Goal: Task Accomplishment & Management: Complete application form

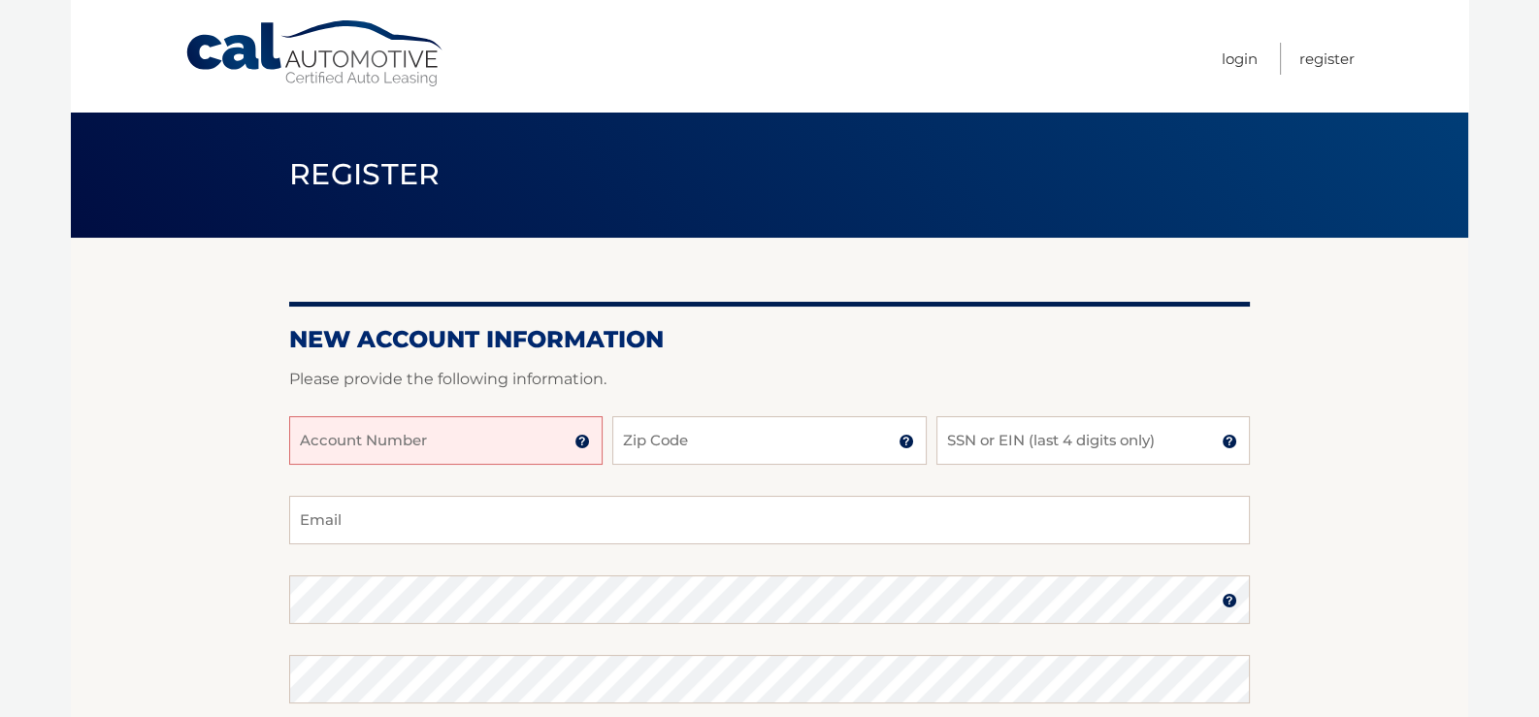
click at [312, 447] on input "Account Number" at bounding box center [445, 440] width 313 height 49
type input "44456011290"
drag, startPoint x: 678, startPoint y: 437, endPoint x: 717, endPoint y: 437, distance: 38.8
click at [678, 437] on input "Zip Code" at bounding box center [768, 440] width 313 height 49
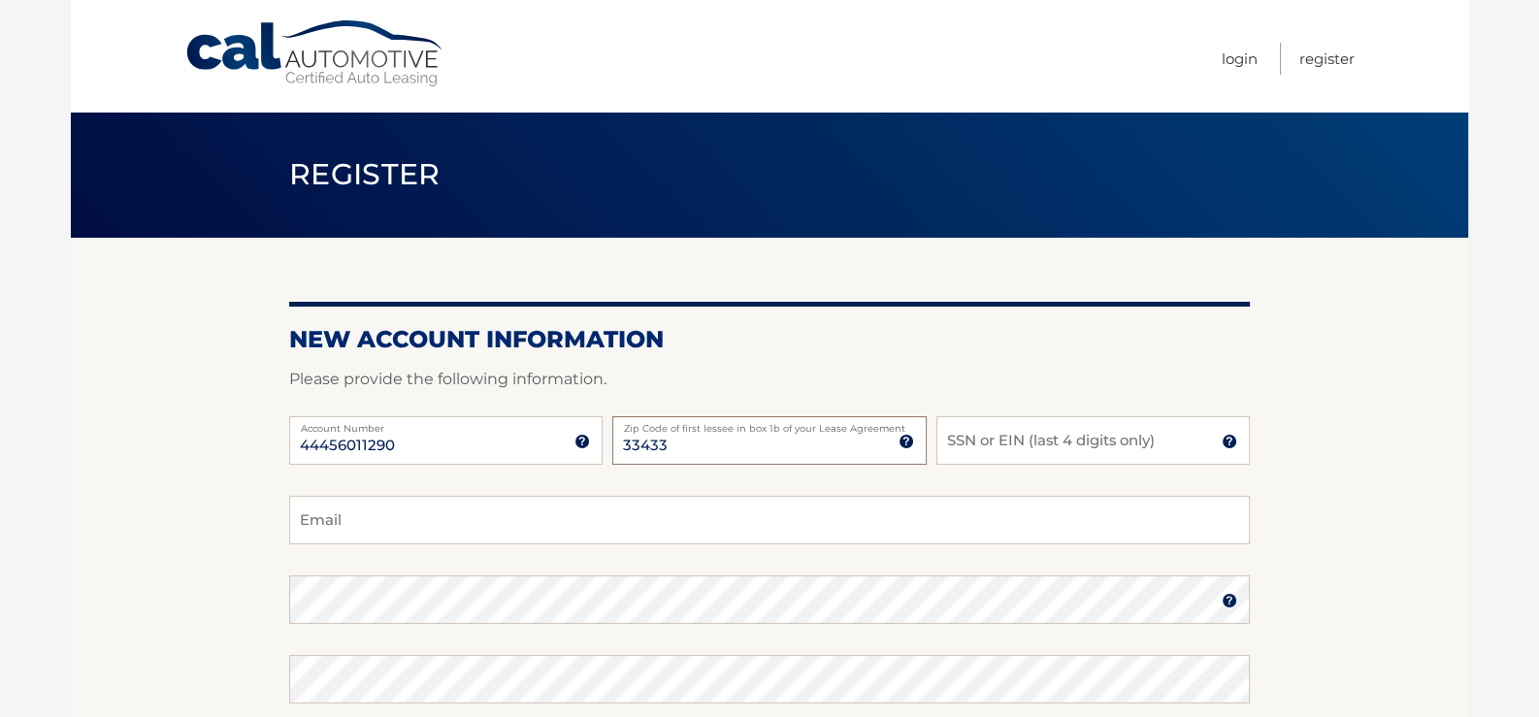
type input "33433"
click at [989, 438] on input "SSN or EIN (last 4 digits only)" at bounding box center [1092, 440] width 313 height 49
type input "4967"
click at [394, 504] on input "Email" at bounding box center [769, 520] width 961 height 49
type input "msrsboca@comcast.net"
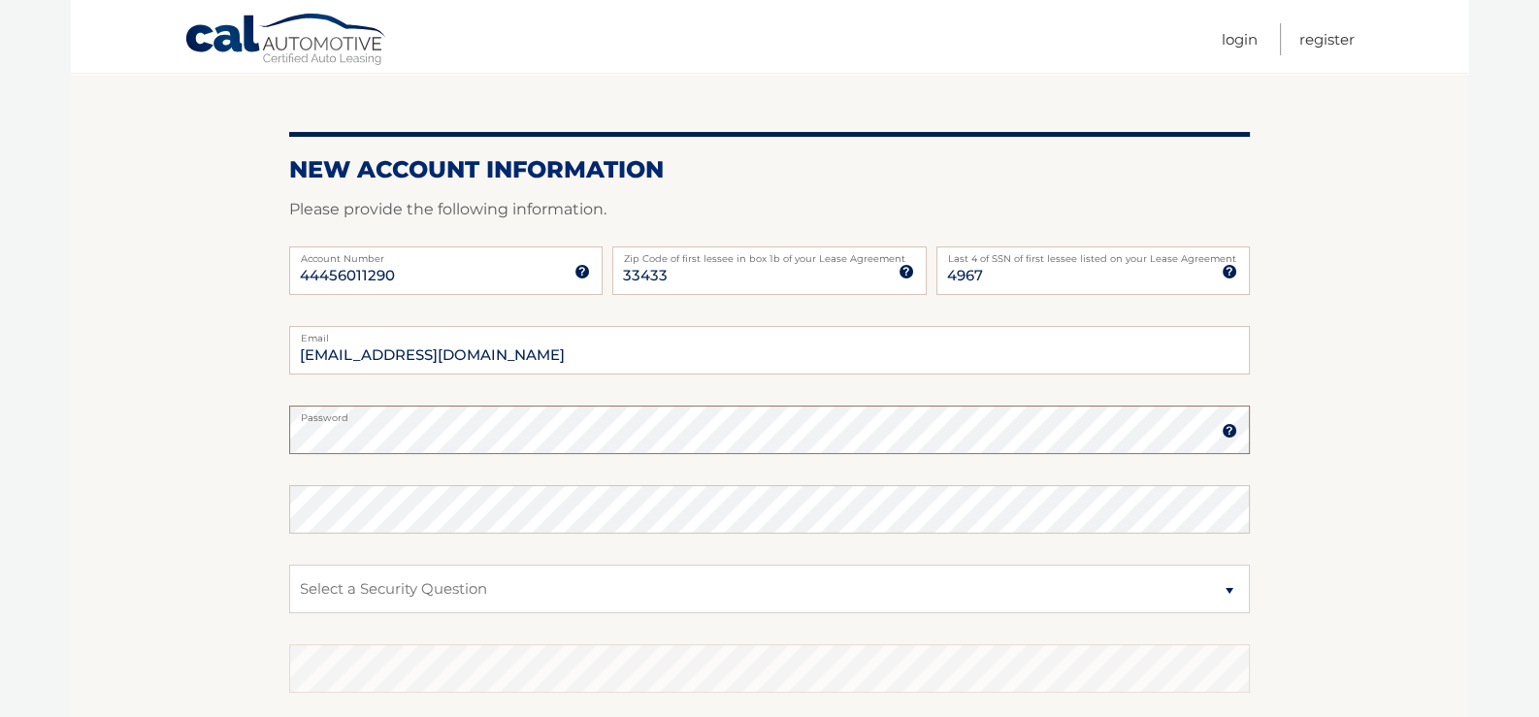
scroll to position [193, 0]
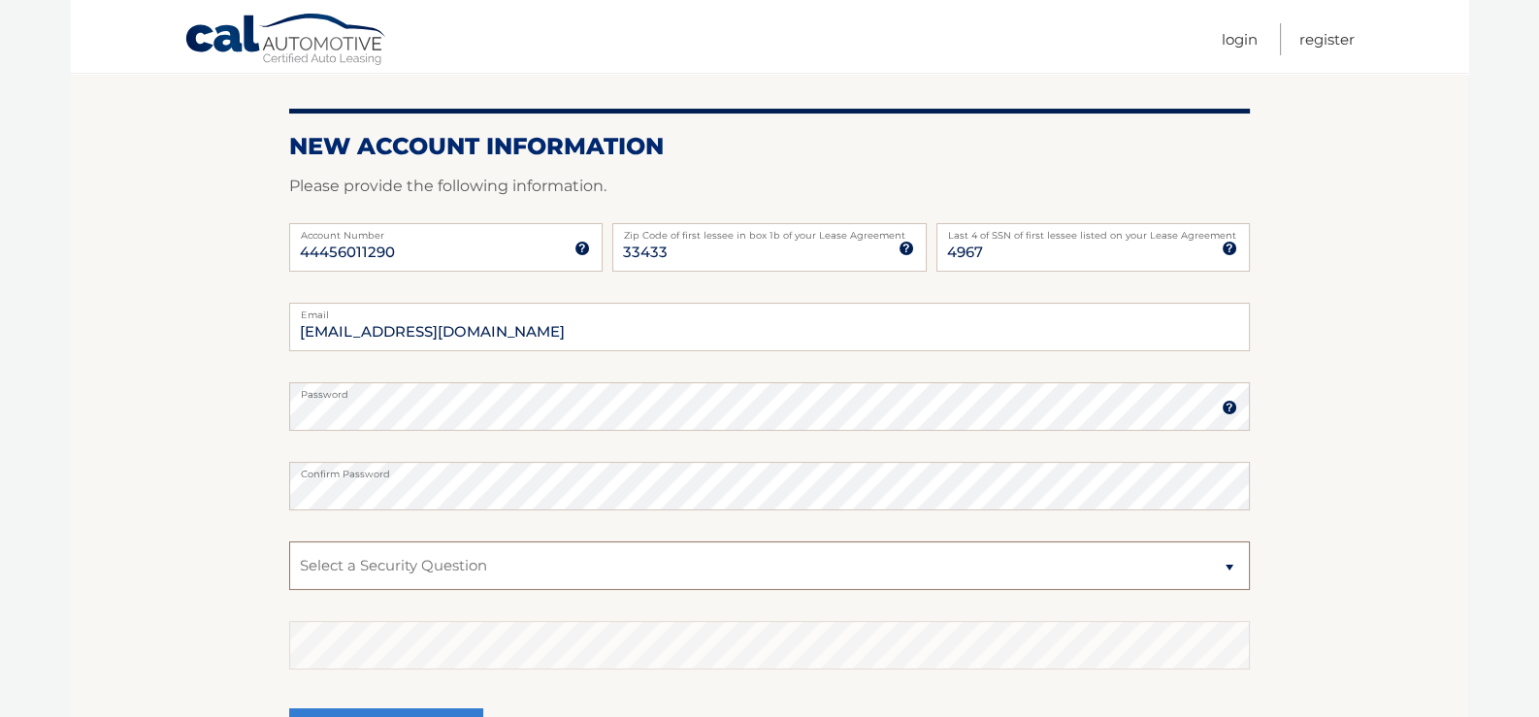
click at [1224, 567] on select "Select a Security Question What was the name of your elementary school? What is…" at bounding box center [769, 565] width 961 height 49
select select "5"
click at [289, 541] on select "Select a Security Question What was the name of your elementary school? What is…" at bounding box center [769, 565] width 961 height 49
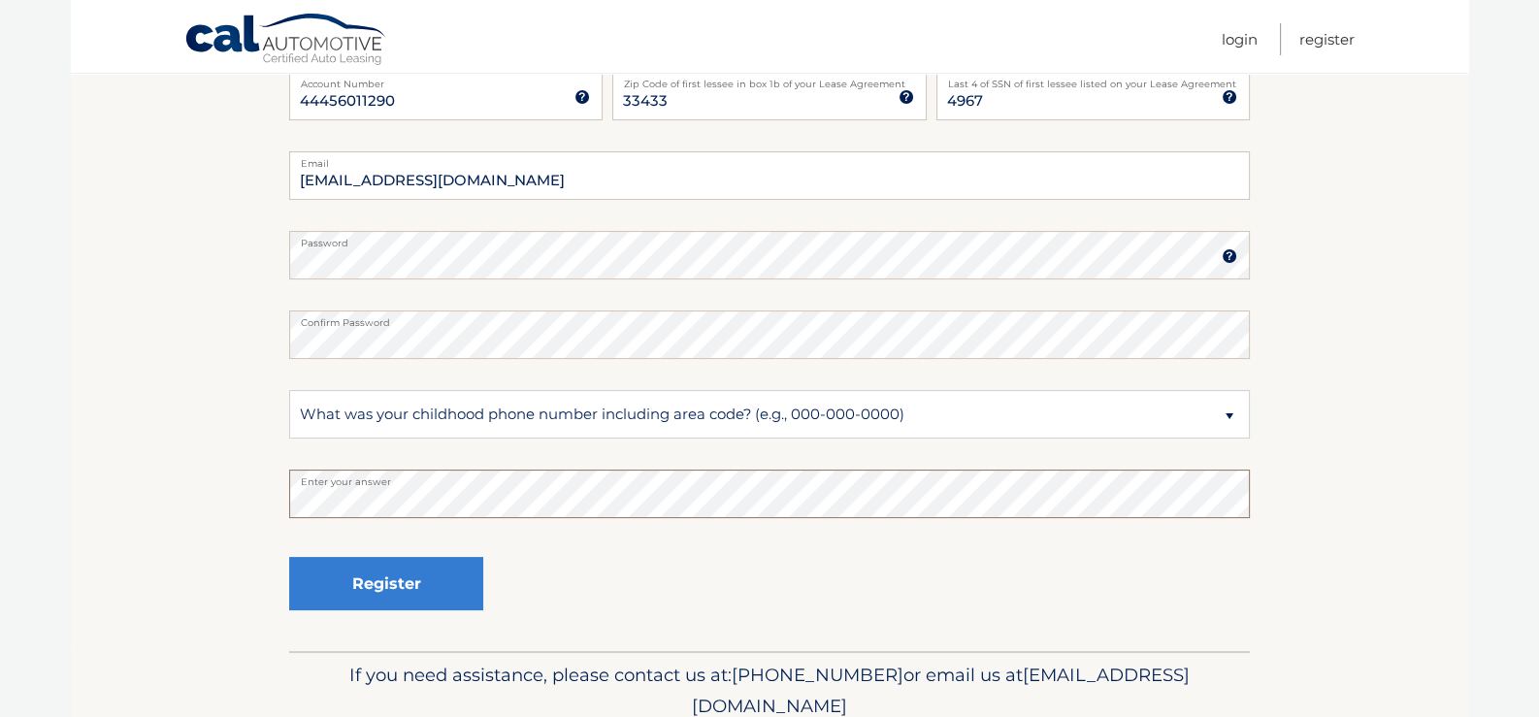
scroll to position [387, 0]
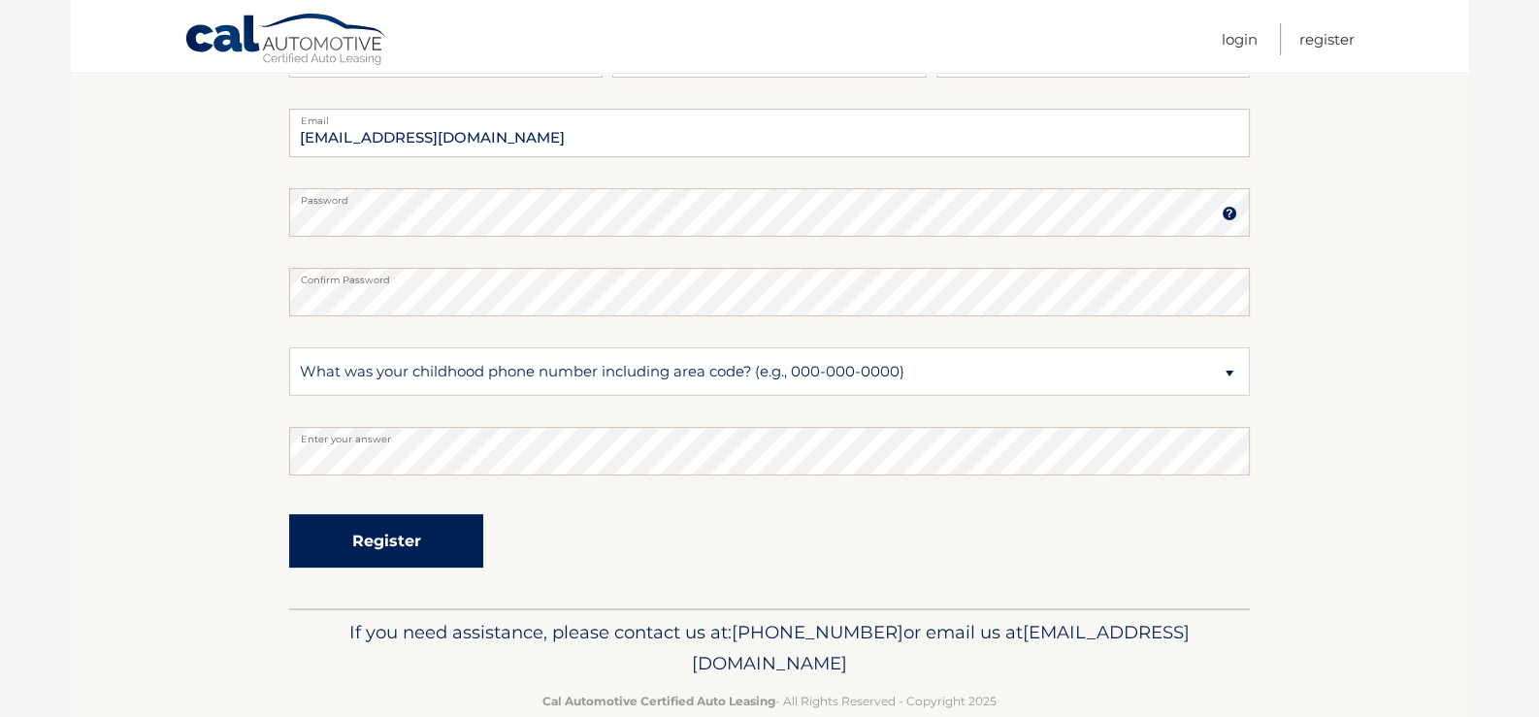
click at [374, 552] on button "Register" at bounding box center [386, 540] width 194 height 53
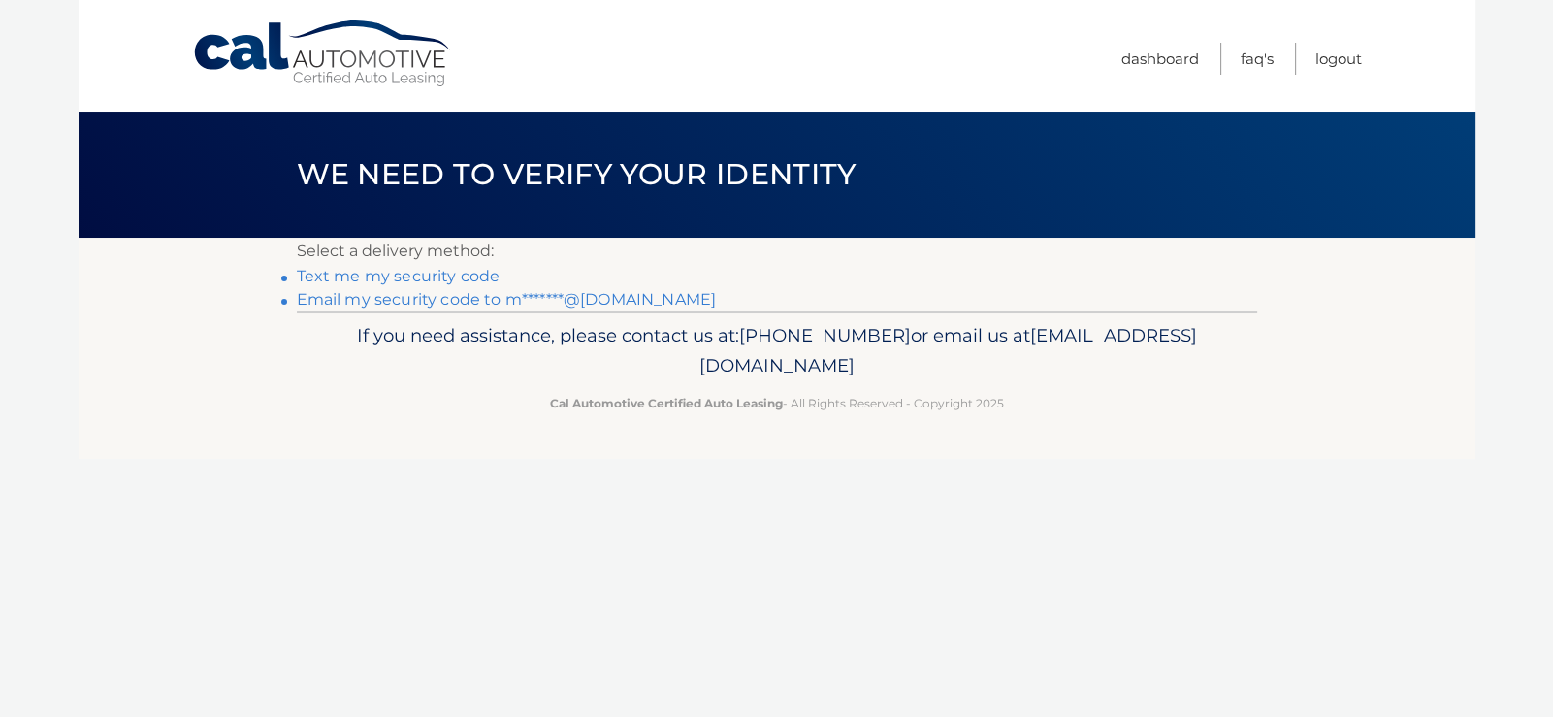
click at [355, 276] on link "Text me my security code" at bounding box center [399, 276] width 204 height 18
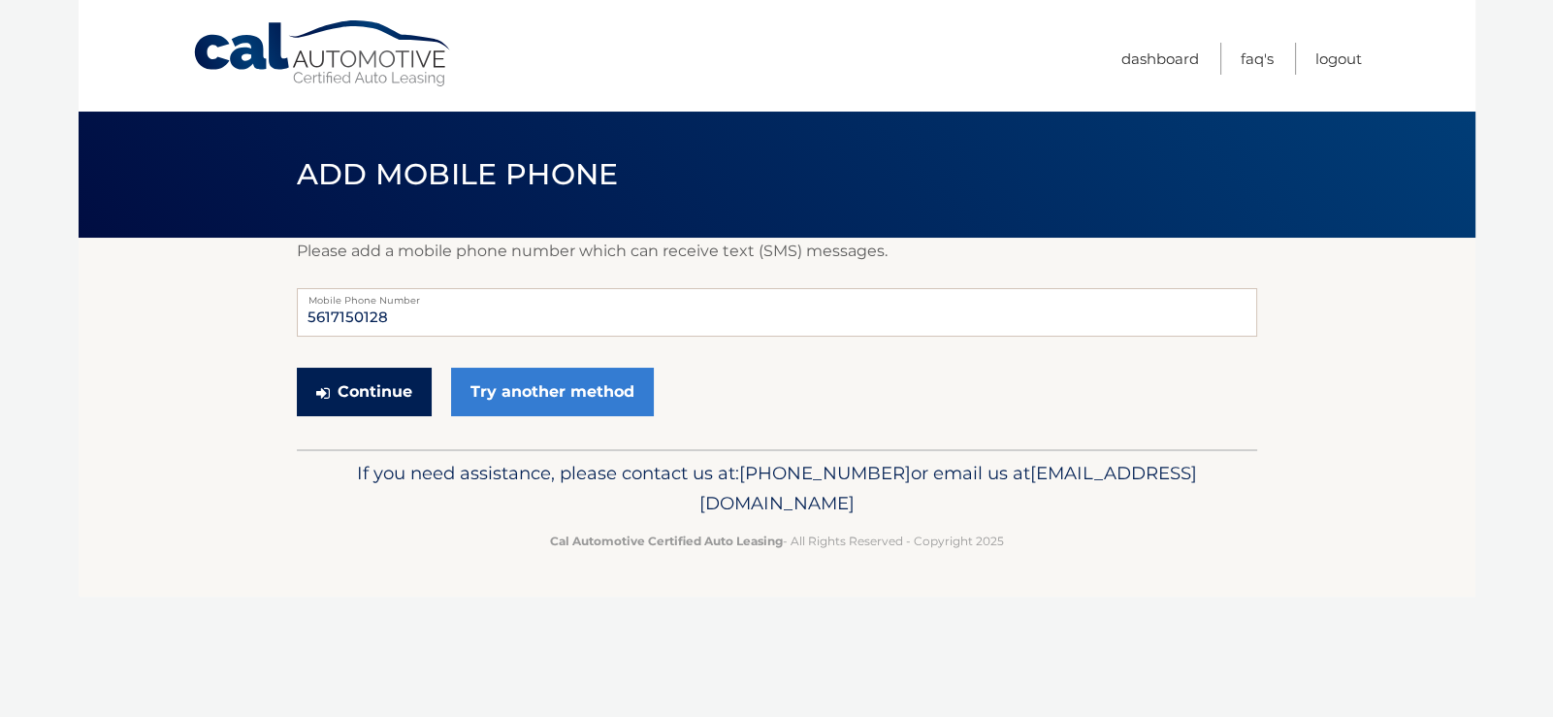
click at [383, 382] on button "Continue" at bounding box center [364, 392] width 135 height 49
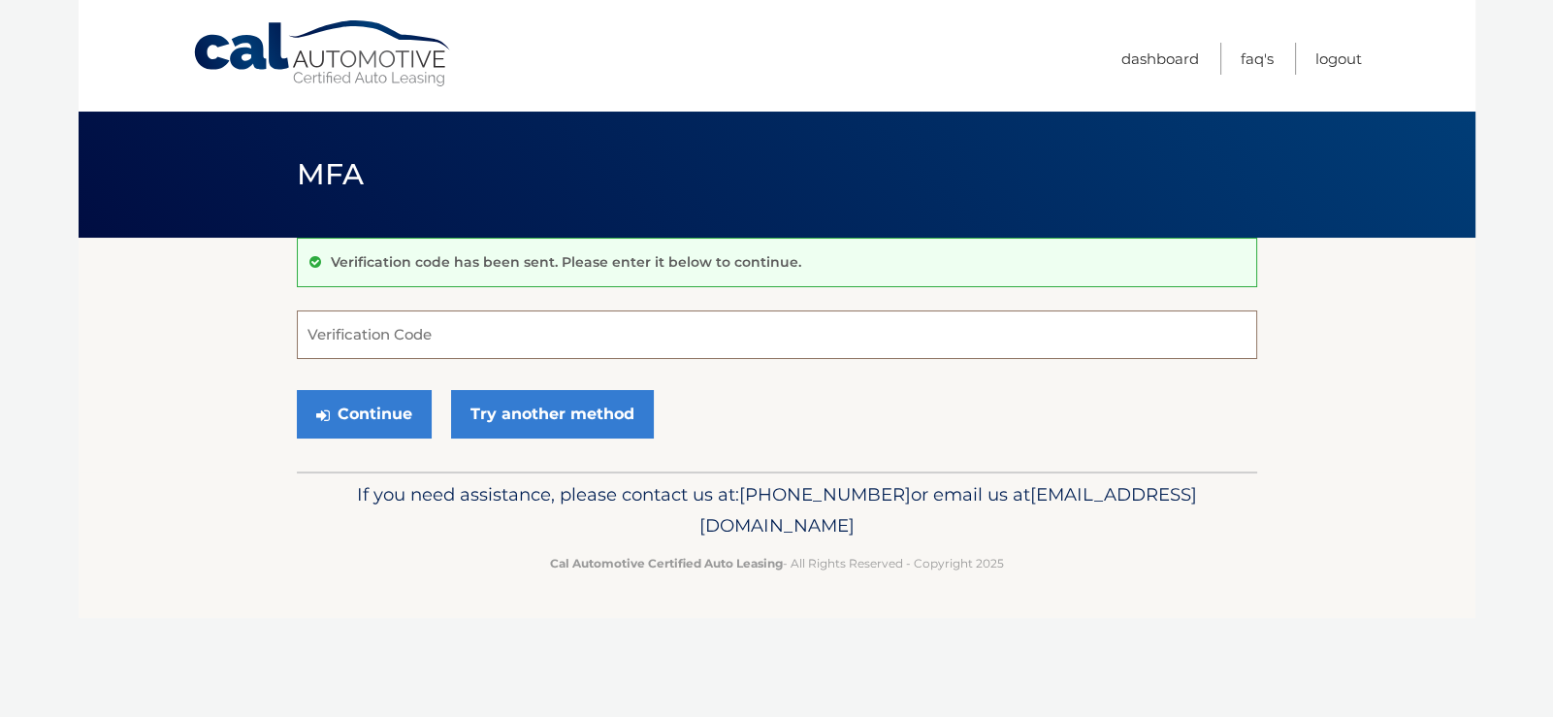
click at [361, 345] on input "Verification Code" at bounding box center [777, 334] width 961 height 49
type input "715801"
click at [343, 411] on button "Continue" at bounding box center [364, 414] width 135 height 49
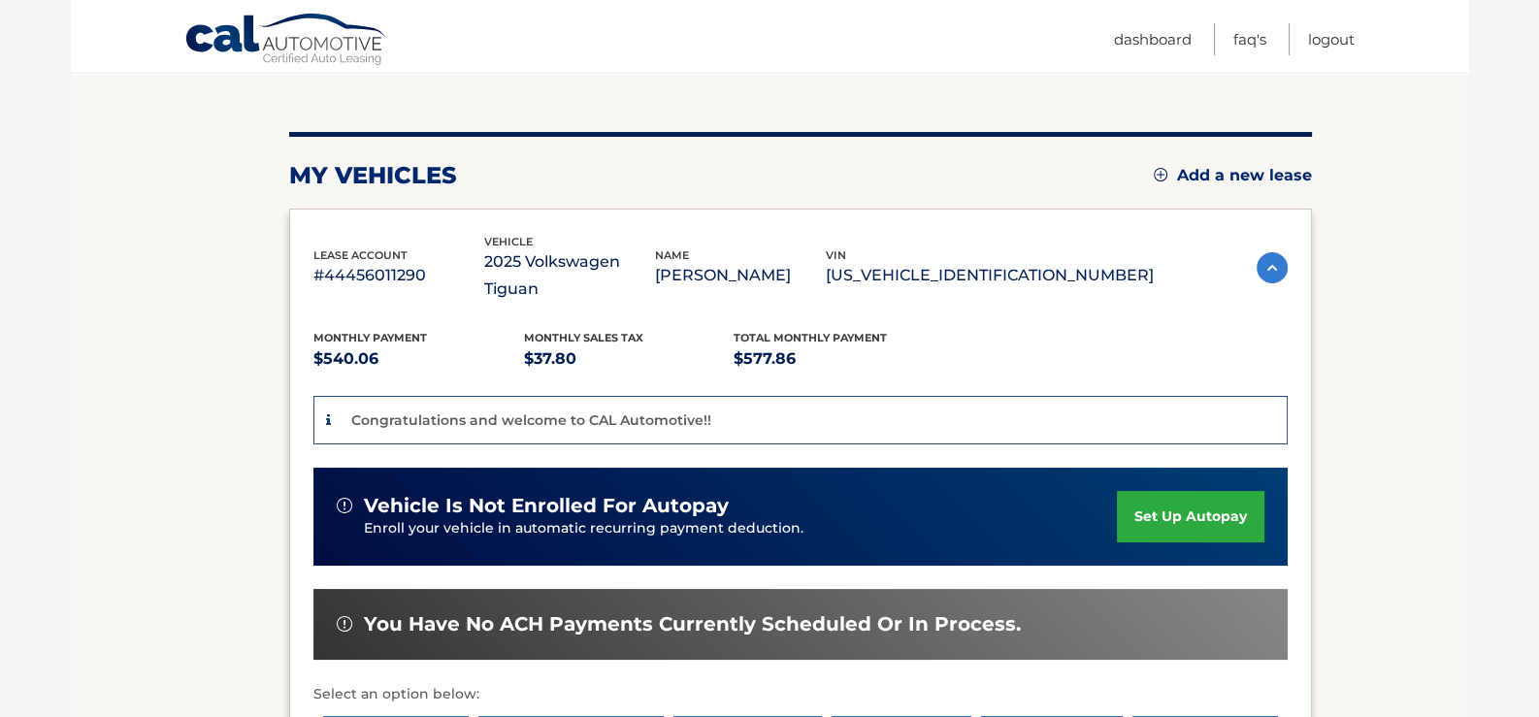
scroll to position [193, 0]
click at [1176, 491] on link "set up autopay" at bounding box center [1190, 516] width 147 height 51
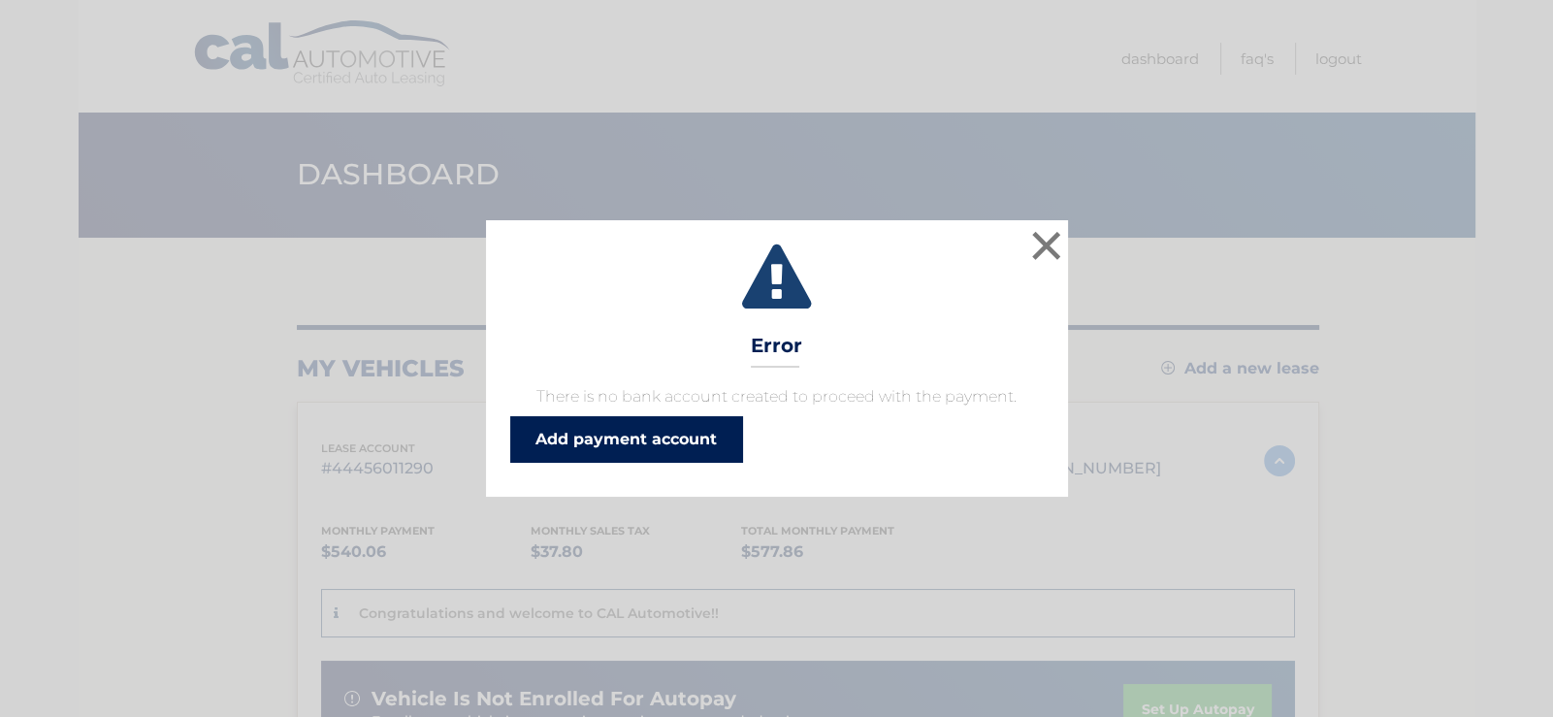
click at [634, 440] on link "Add payment account" at bounding box center [626, 439] width 233 height 47
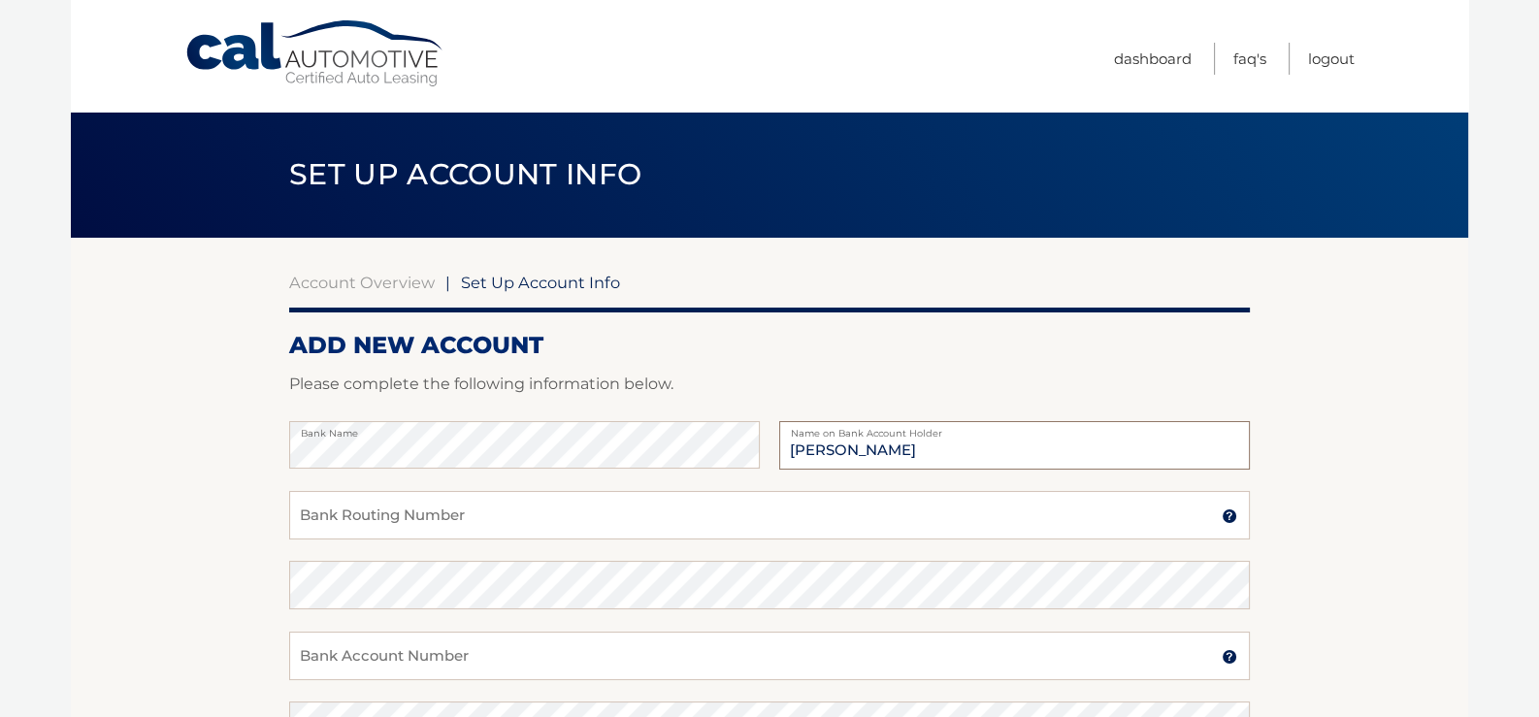
type input "[PERSON_NAME]"
drag, startPoint x: 311, startPoint y: 521, endPoint x: 363, endPoint y: 502, distance: 55.0
click at [311, 520] on input "Bank Routing Number" at bounding box center [769, 515] width 961 height 49
type input "226071004"
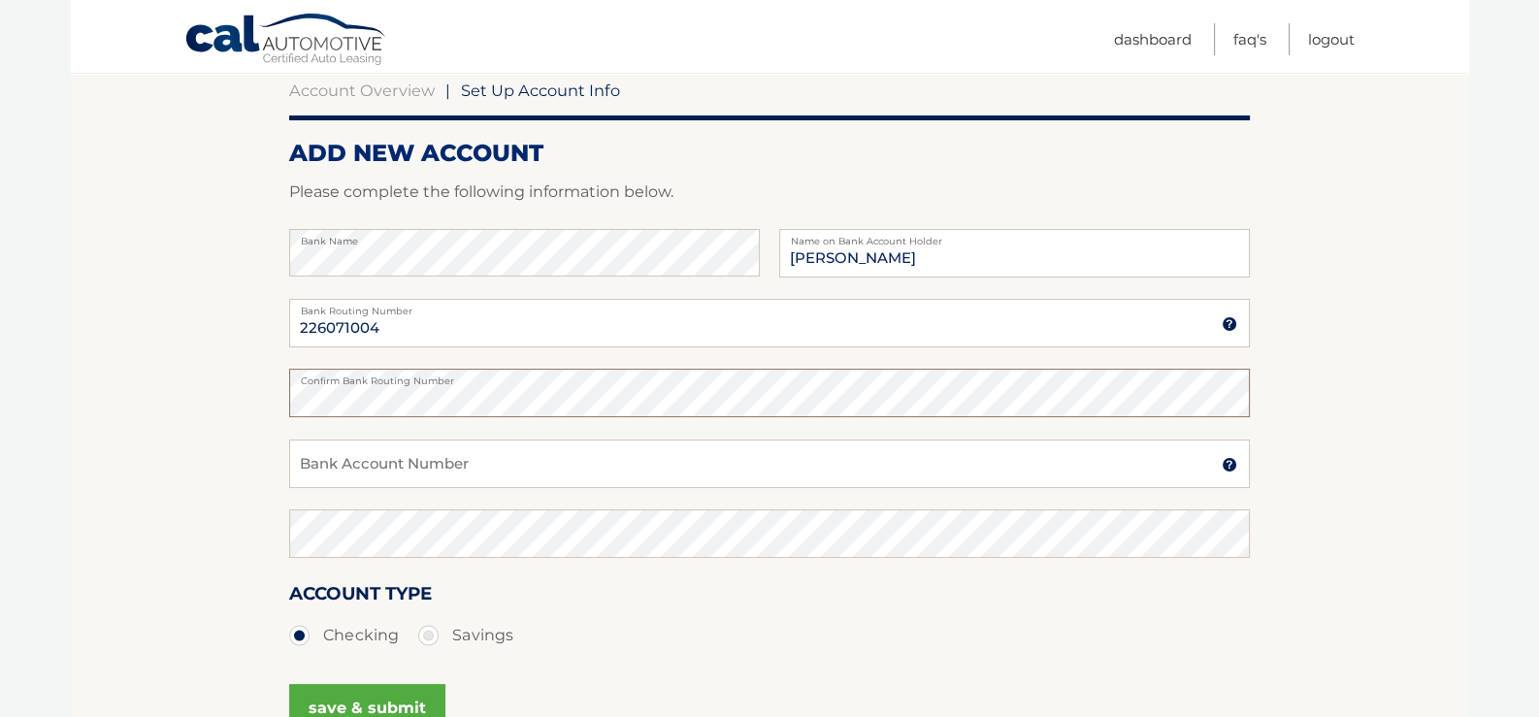
scroll to position [193, 0]
click at [330, 472] on input "Bank Account Number" at bounding box center [769, 463] width 961 height 49
type input "00770042406"
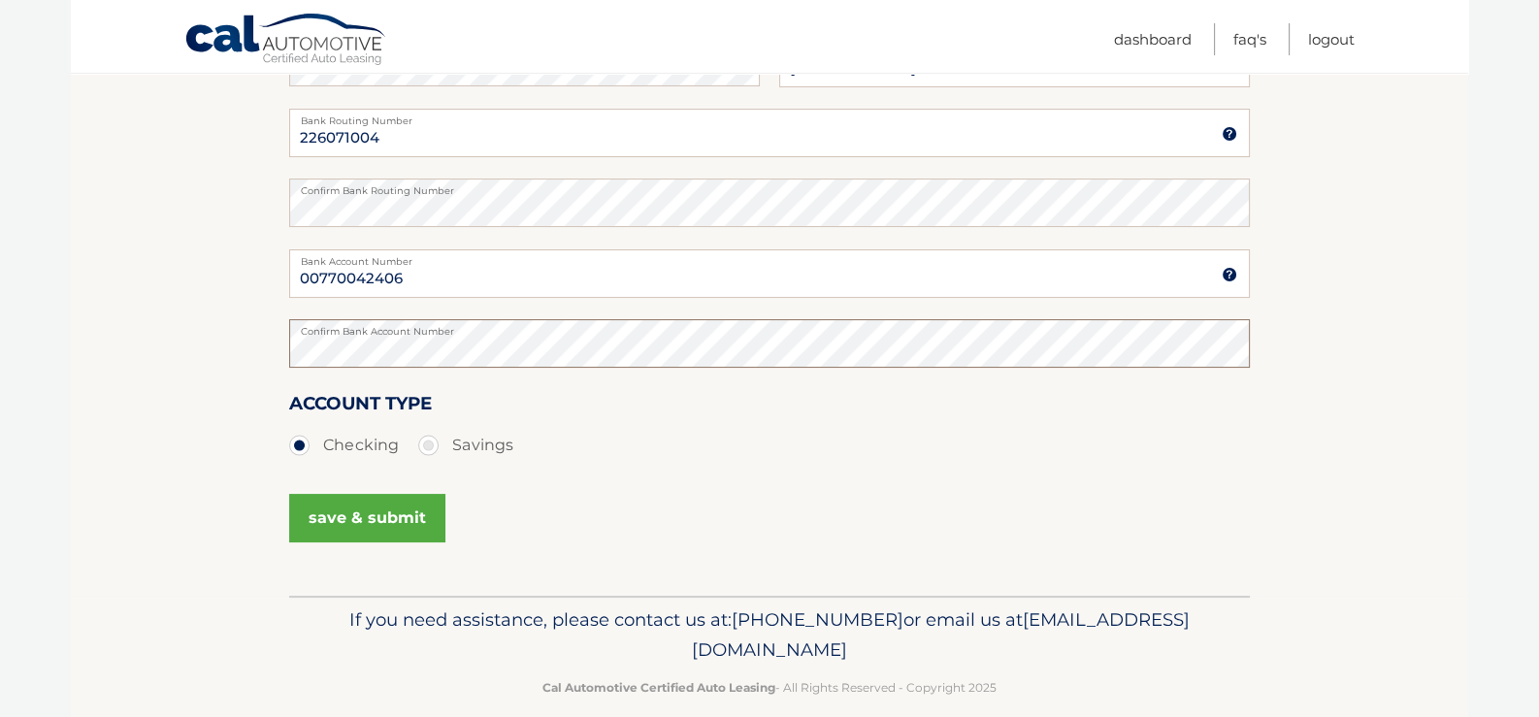
scroll to position [387, 0]
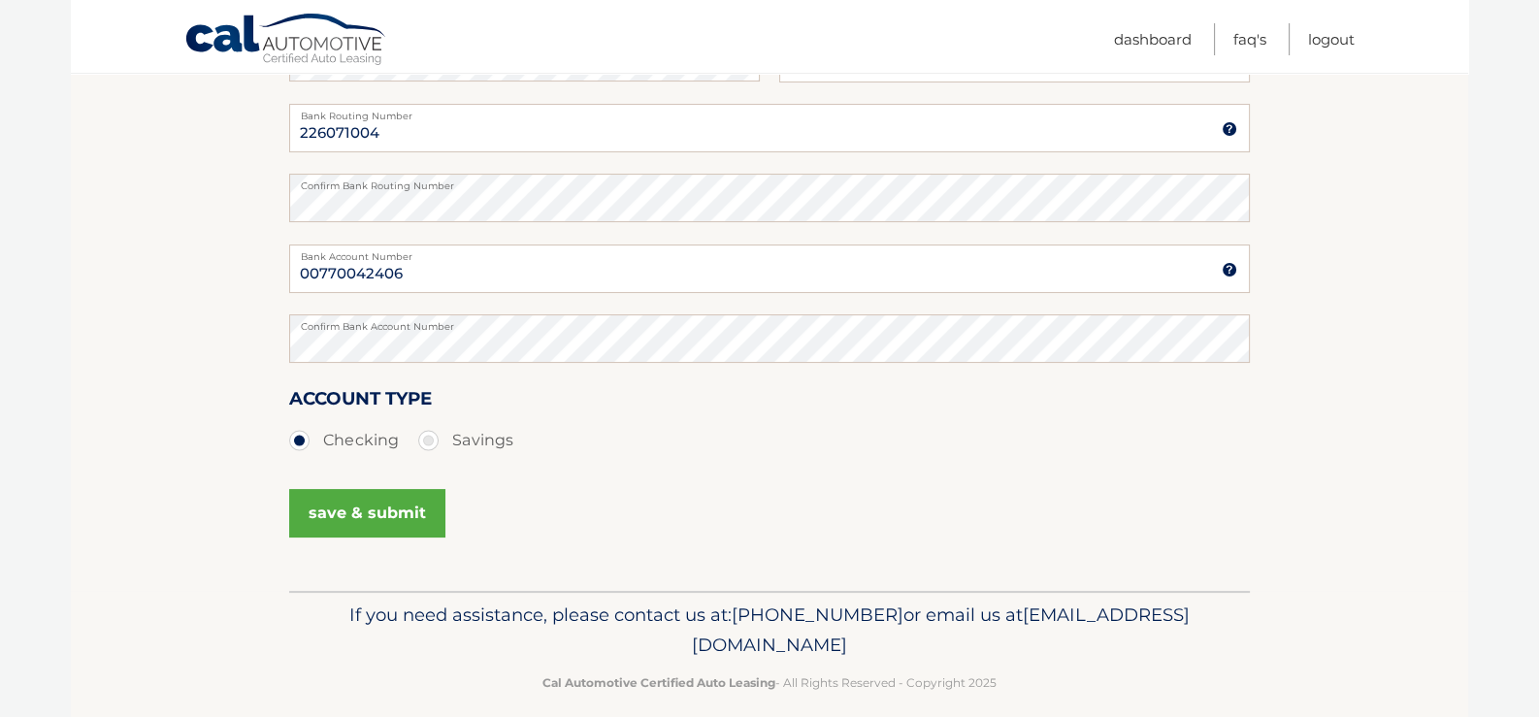
click at [324, 509] on button "save & submit" at bounding box center [367, 513] width 156 height 49
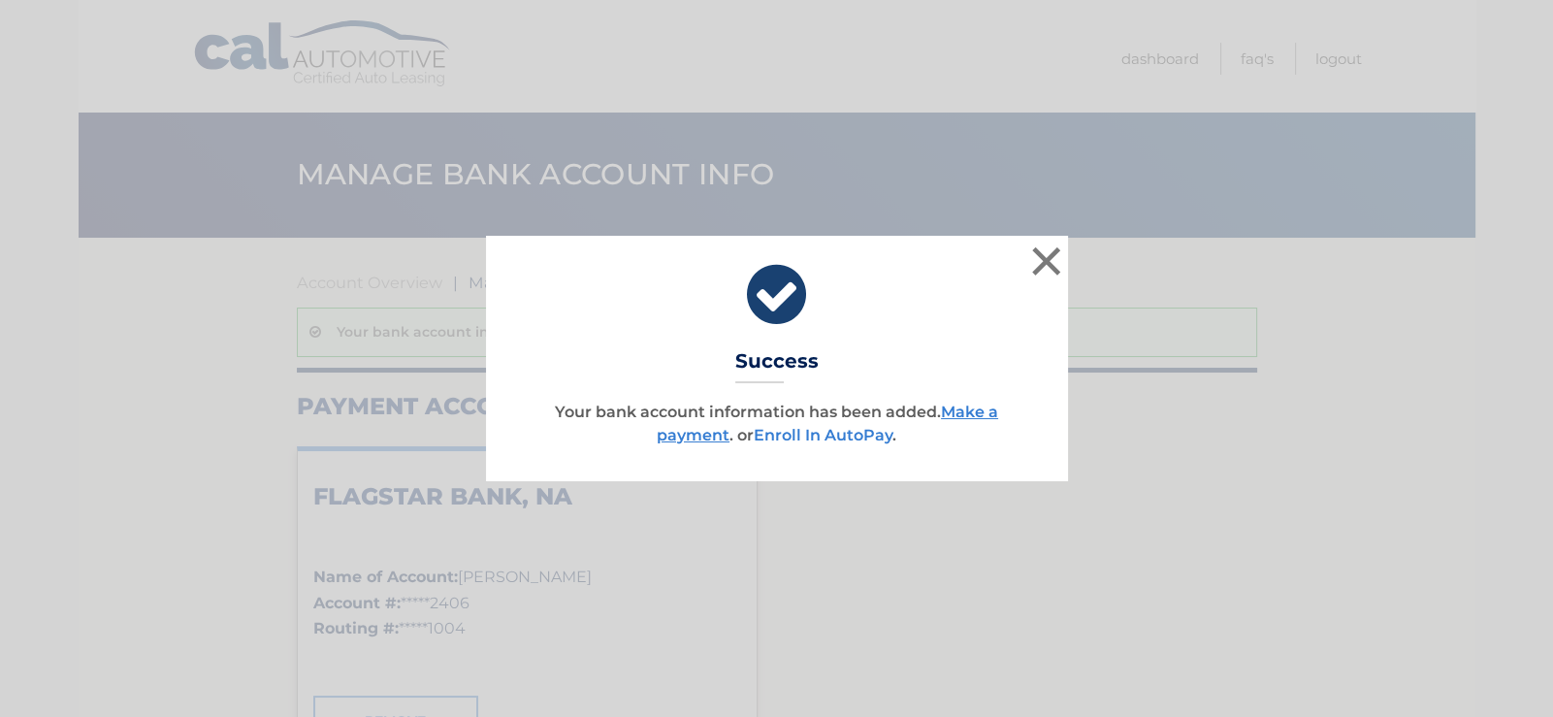
click at [826, 436] on link "Enroll In AutoPay" at bounding box center [823, 435] width 139 height 18
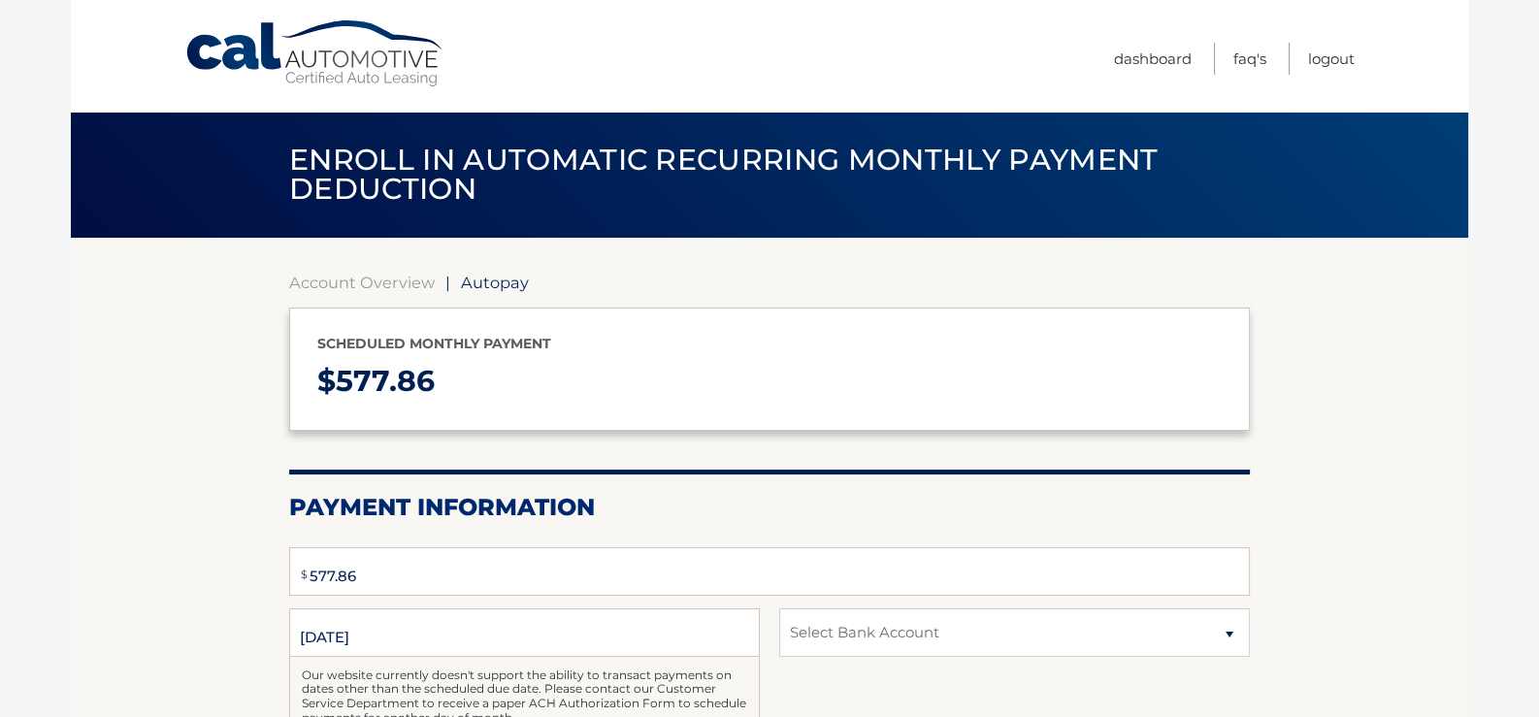
select select "ZTEyMmI4NzktMmUwZC00ODQ1LTgxZWItNTAzODNiMDMyY2Qx"
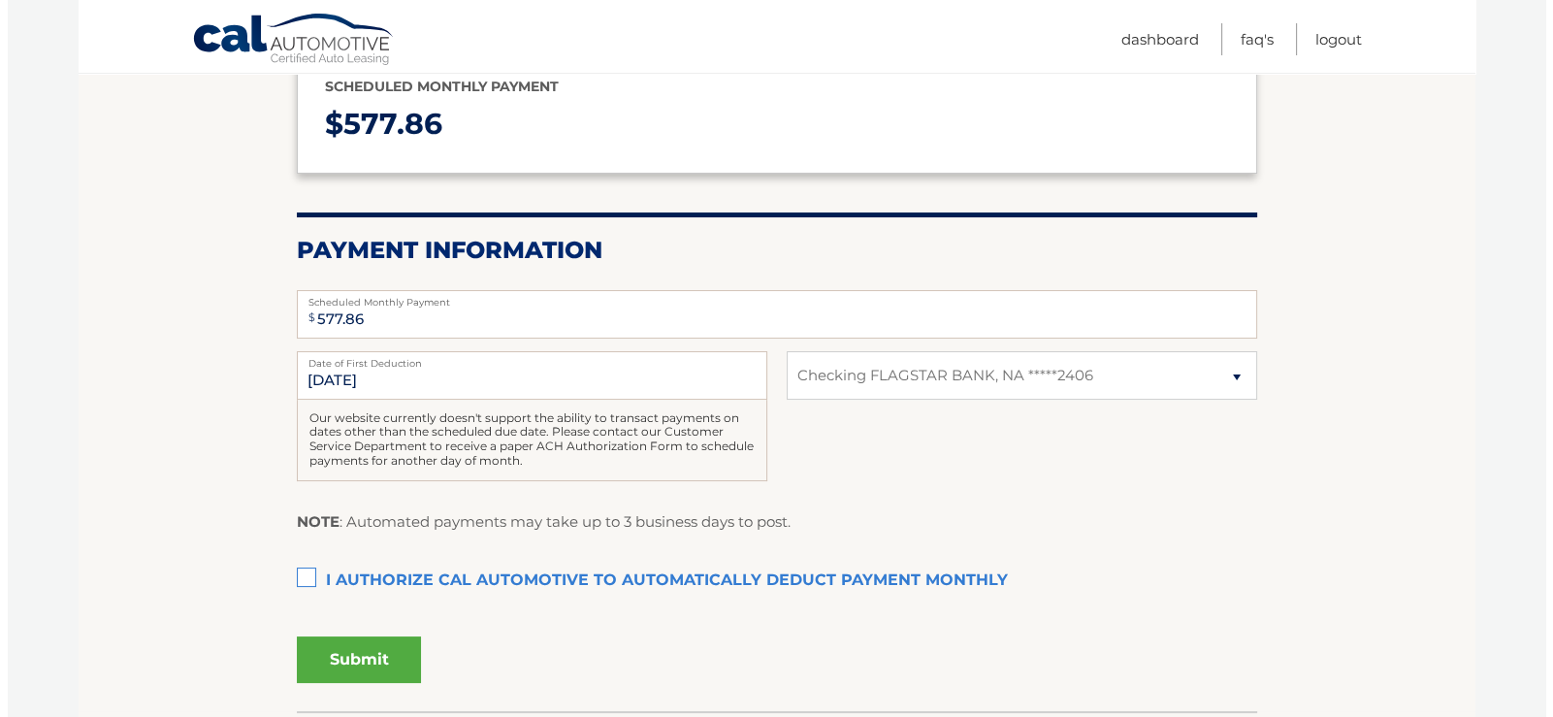
scroll to position [291, 0]
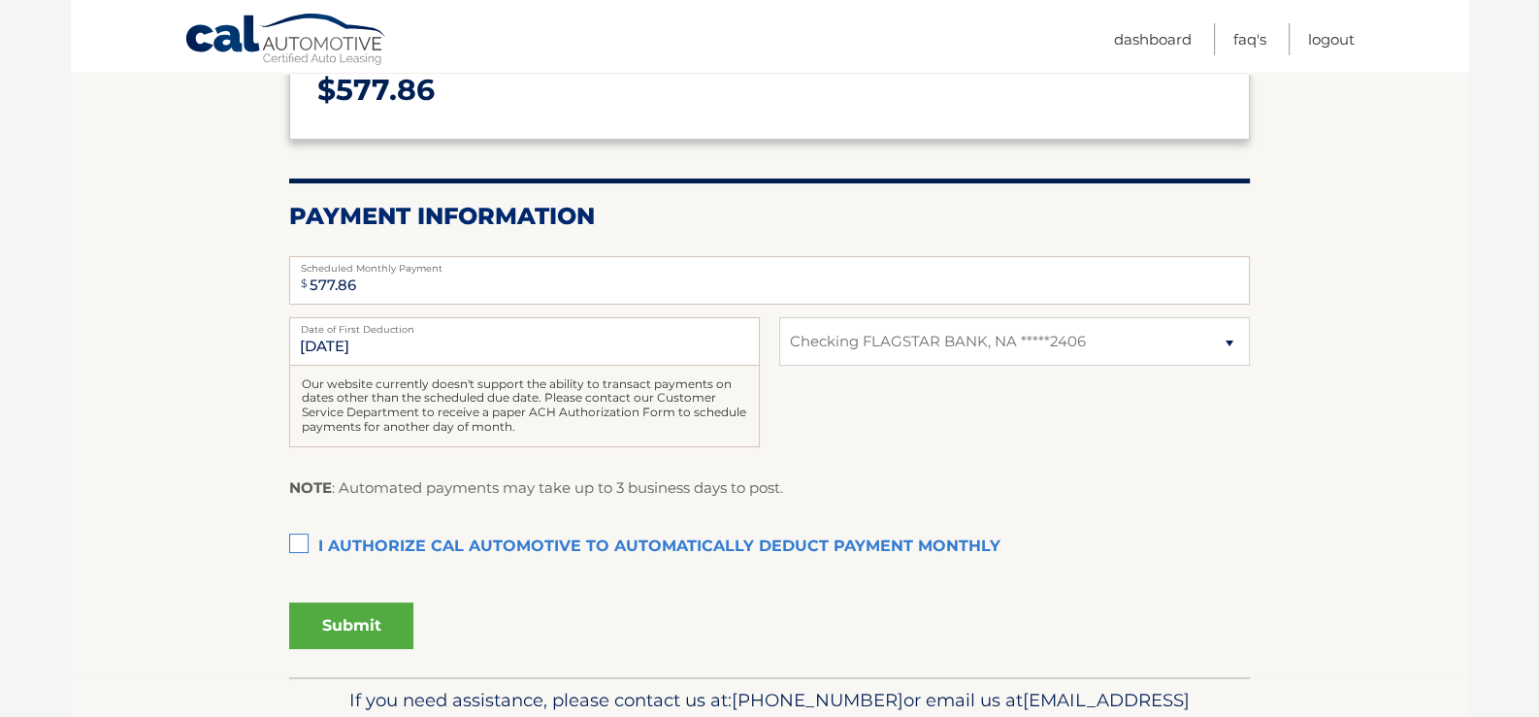
click at [298, 542] on label "I authorize cal automotive to automatically deduct payment monthly This checkbo…" at bounding box center [769, 547] width 961 height 39
click at [0, 0] on input "I authorize cal automotive to automatically deduct payment monthly This checkbo…" at bounding box center [0, 0] width 0 height 0
click at [343, 621] on button "Submit" at bounding box center [351, 626] width 124 height 47
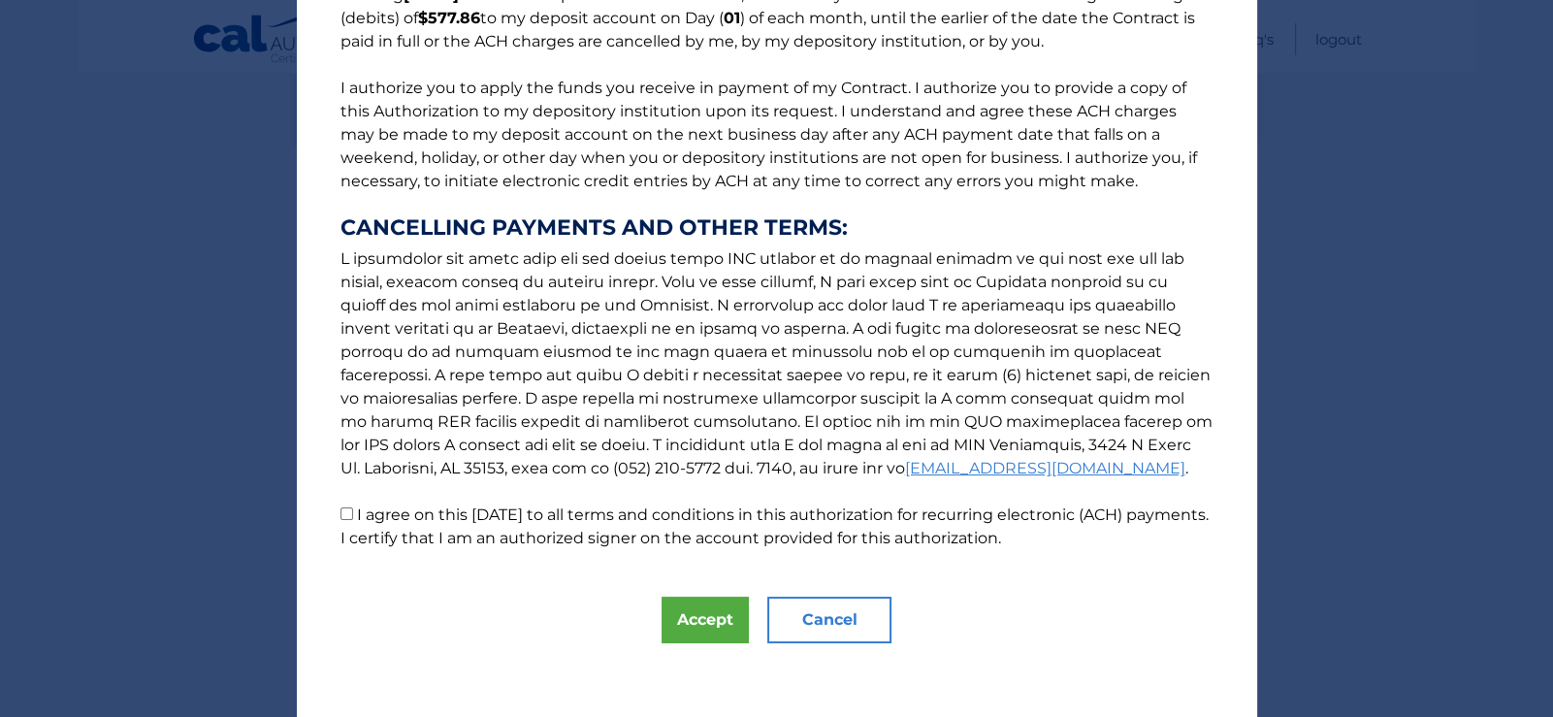
scroll to position [198, 0]
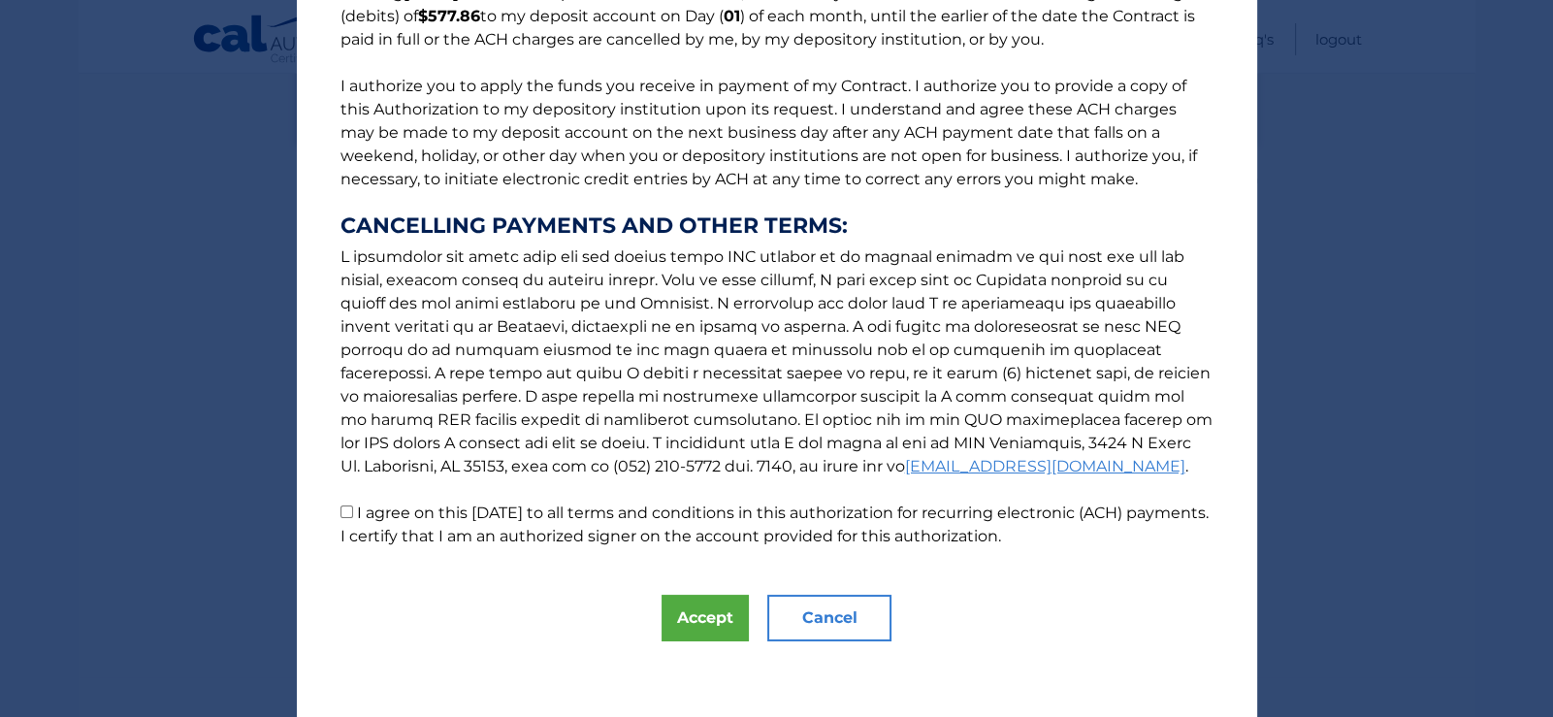
click at [341, 509] on input "I agree on this 09/29/2025 to all terms and conditions in this authorization fo…" at bounding box center [347, 511] width 13 height 13
checkbox input "true"
click at [696, 607] on button "Accept" at bounding box center [705, 618] width 87 height 47
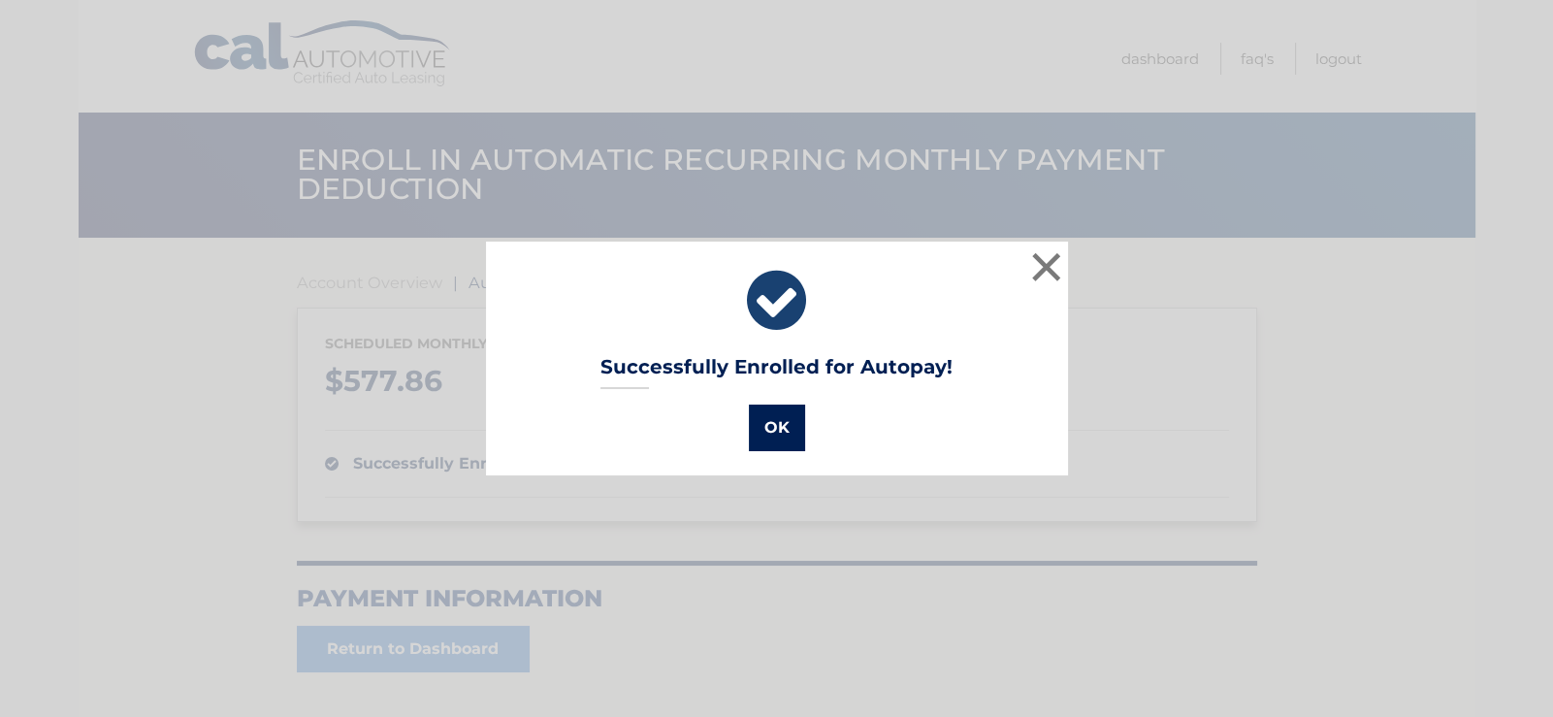
click at [767, 432] on button "OK" at bounding box center [777, 428] width 56 height 47
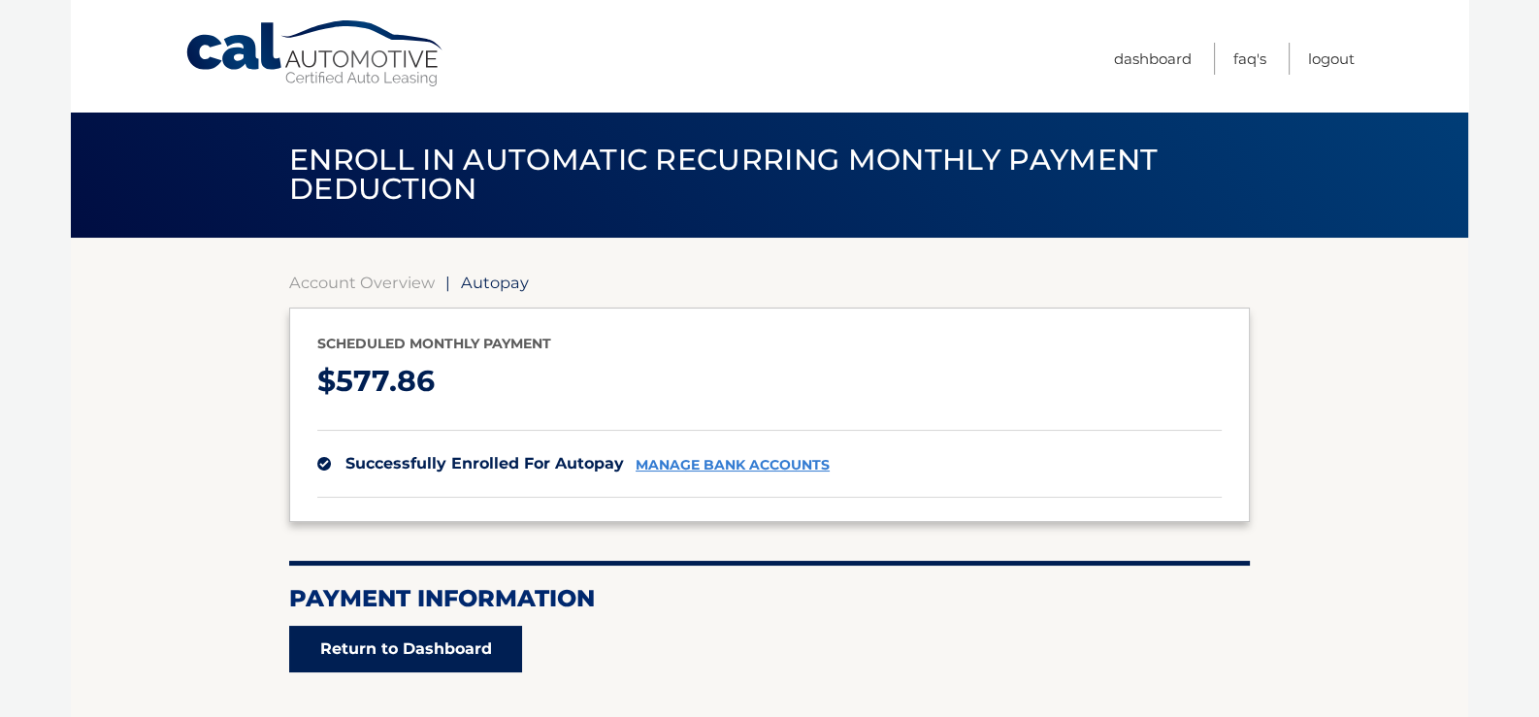
click at [403, 641] on link "Return to Dashboard" at bounding box center [405, 649] width 233 height 47
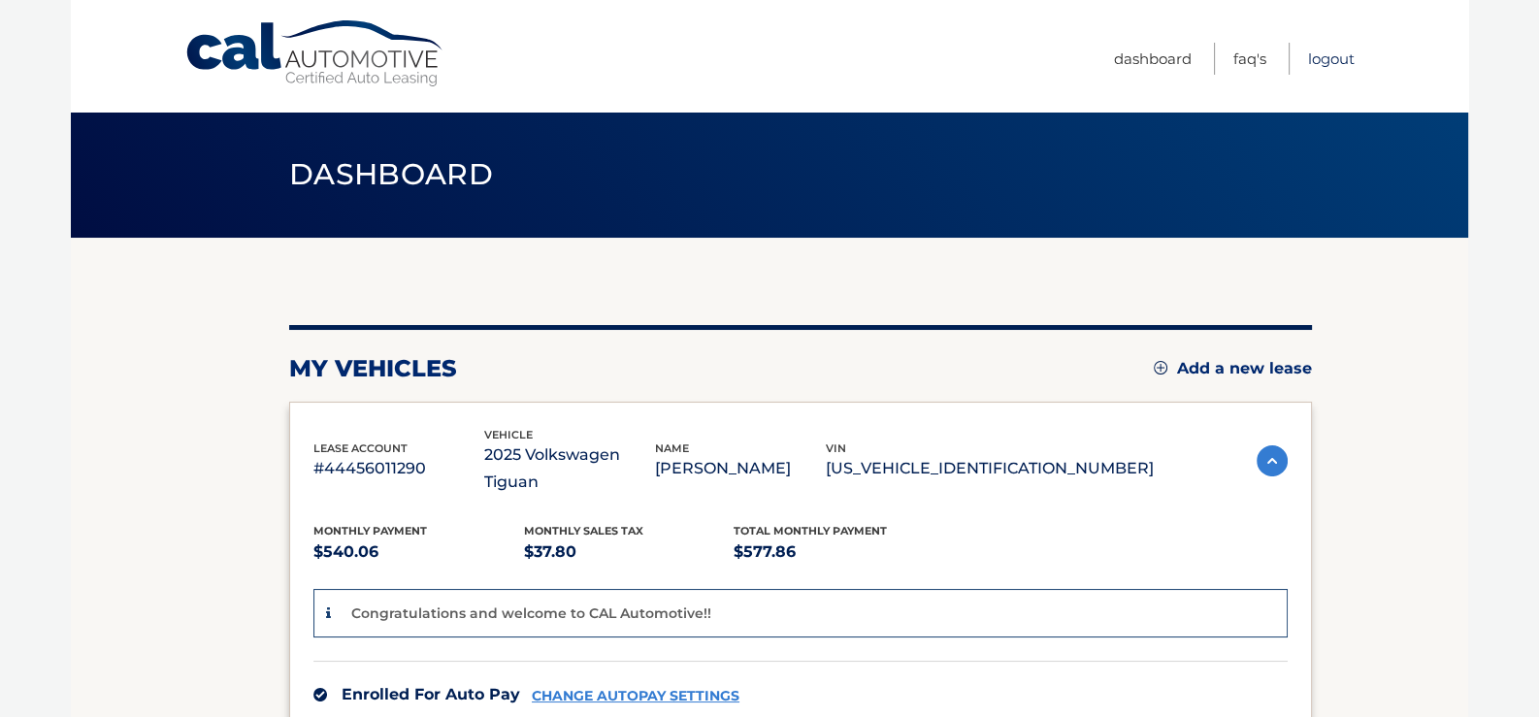
click at [1313, 56] on link "Logout" at bounding box center [1331, 59] width 47 height 32
